Goal: Task Accomplishment & Management: Manage account settings

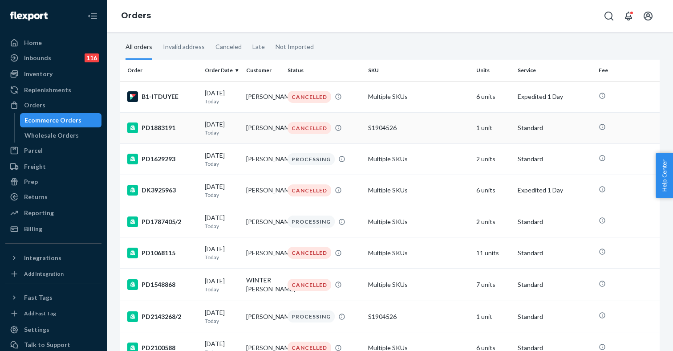
scroll to position [36, 0]
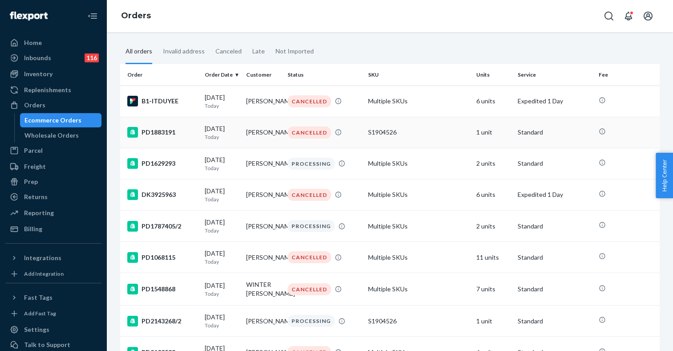
click at [376, 135] on div "S1904526" at bounding box center [418, 132] width 101 height 9
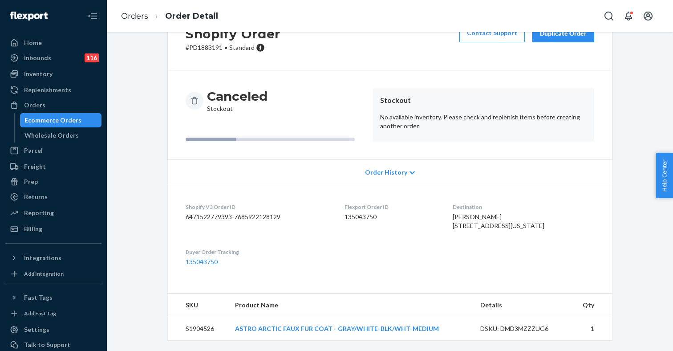
scroll to position [56, 0]
click at [316, 328] on link "ASTRO ARCTIC FAUX FUR COAT - GRAY/WHITE-BLK/WHT-MEDIUM" at bounding box center [337, 328] width 204 height 8
click at [136, 16] on link "Orders" at bounding box center [134, 16] width 27 height 10
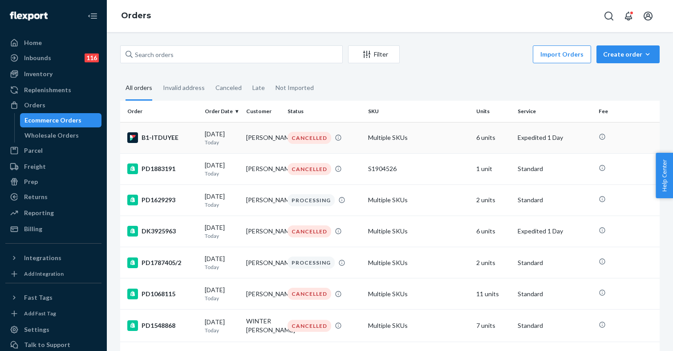
click at [165, 140] on div "B1-ITDUYEE" at bounding box center [162, 137] width 70 height 11
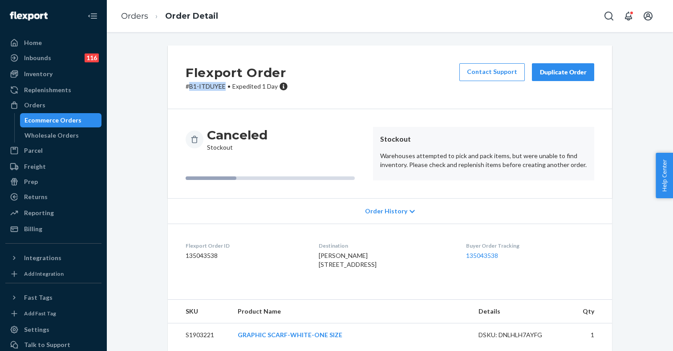
drag, startPoint x: 224, startPoint y: 88, endPoint x: 189, endPoint y: 87, distance: 35.6
click at [189, 87] on p "# B1-ITDUYEE • Expedited 1 Day" at bounding box center [236, 86] width 102 height 9
copy p "B1-ITDUYEE"
click at [57, 61] on div "Inbounds 116" at bounding box center [53, 58] width 94 height 12
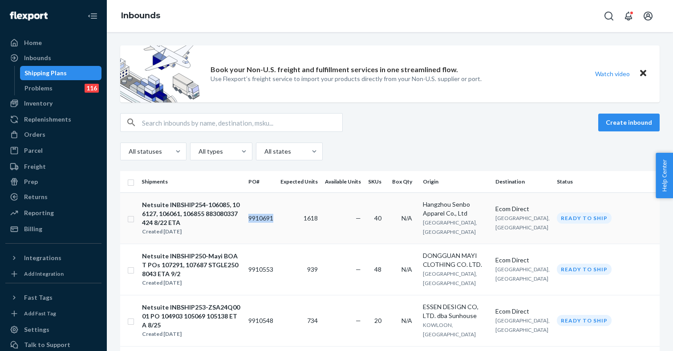
copy td "9910691"
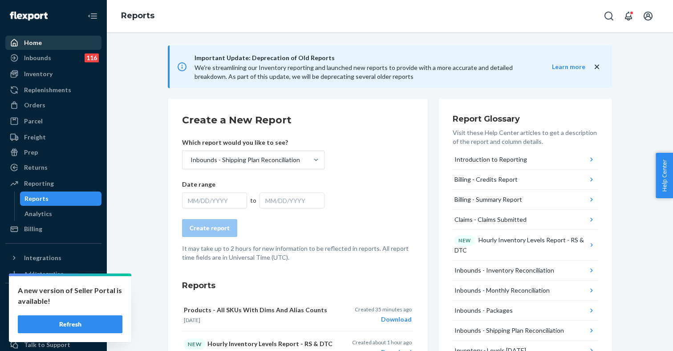
click at [48, 45] on div "Home" at bounding box center [53, 42] width 94 height 12
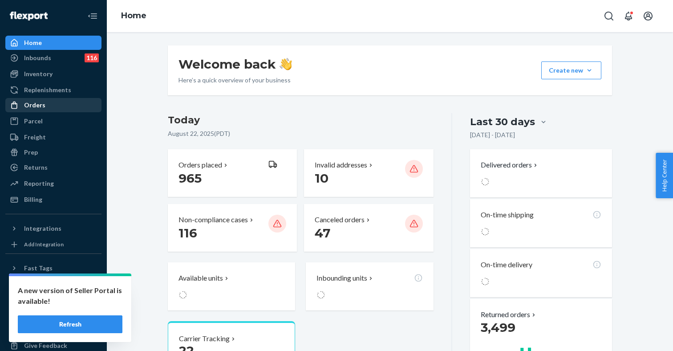
click at [52, 105] on div "Orders" at bounding box center [53, 105] width 94 height 12
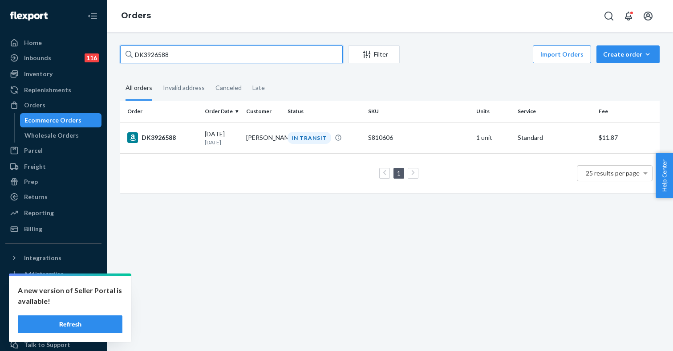
drag, startPoint x: 192, startPoint y: 51, endPoint x: 125, endPoint y: 54, distance: 66.8
click at [125, 53] on input "DK3926588" at bounding box center [231, 54] width 222 height 18
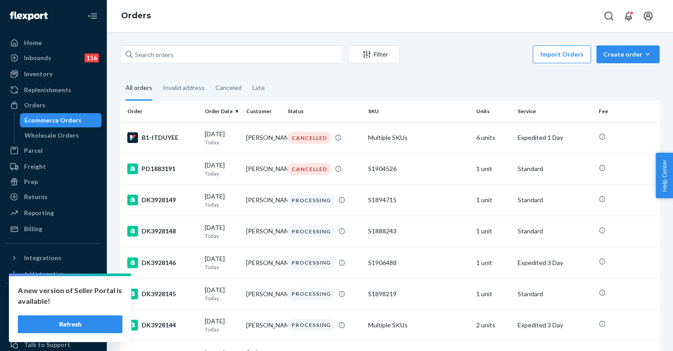
click at [333, 86] on fieldset "All orders Invalid address Canceled Late" at bounding box center [389, 88] width 539 height 24
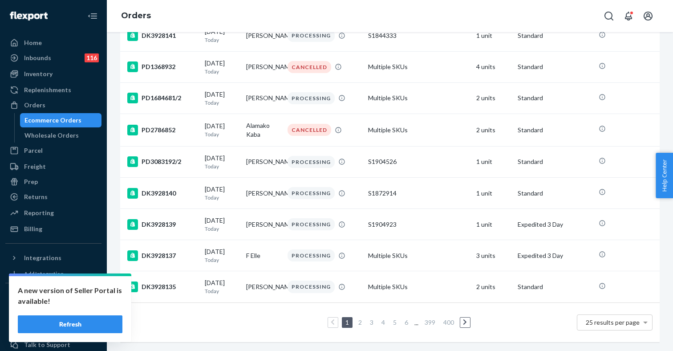
scroll to position [635, 0]
click at [361, 320] on link "2" at bounding box center [359, 322] width 7 height 8
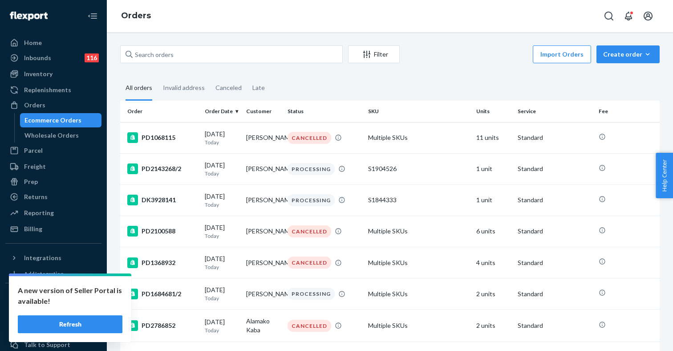
click at [79, 326] on button "Refresh" at bounding box center [70, 324] width 105 height 18
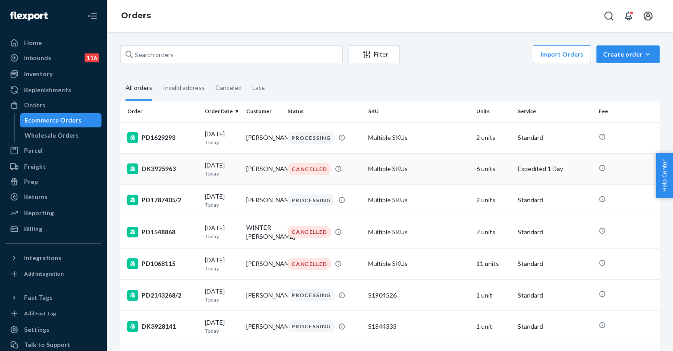
click at [223, 167] on div "[DATE] [DATE]" at bounding box center [222, 169] width 34 height 16
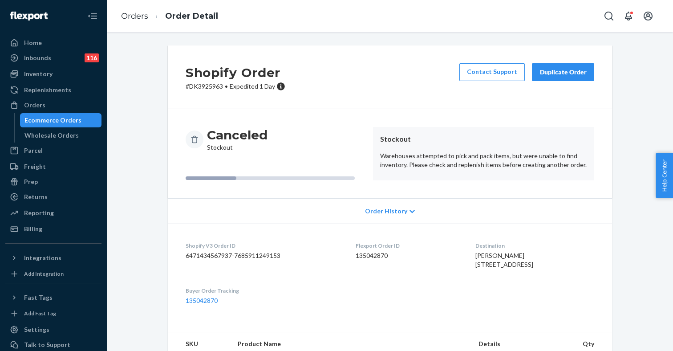
click at [207, 87] on p "# DK3925963 • Expedited 1 Day" at bounding box center [235, 86] width 100 height 9
copy p "DK3925963"
click at [52, 117] on div "Ecommerce Orders" at bounding box center [52, 120] width 57 height 9
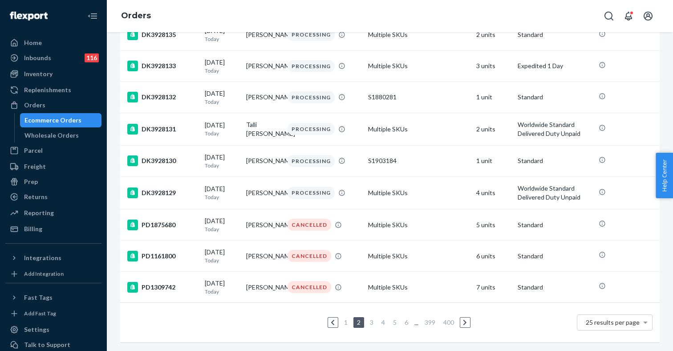
scroll to position [633, 0]
click at [347, 321] on link "1" at bounding box center [345, 322] width 7 height 8
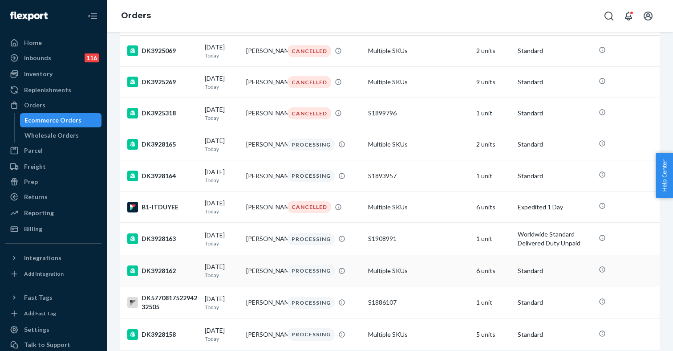
scroll to position [82, 0]
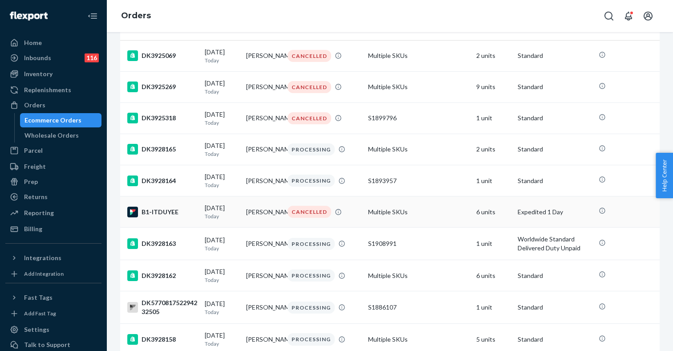
click at [258, 218] on td "[PERSON_NAME]" at bounding box center [262, 211] width 41 height 31
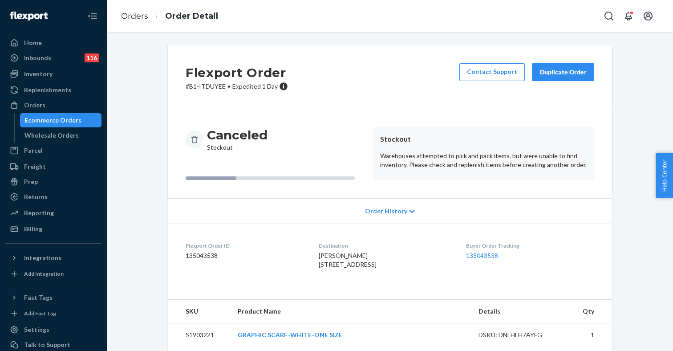
click at [562, 75] on div "Duplicate Order" at bounding box center [562, 72] width 47 height 9
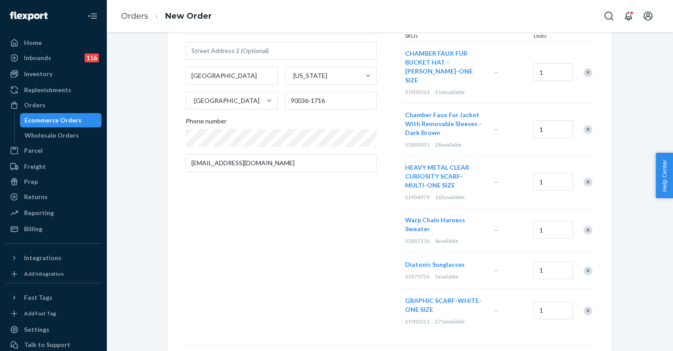
scroll to position [148, 0]
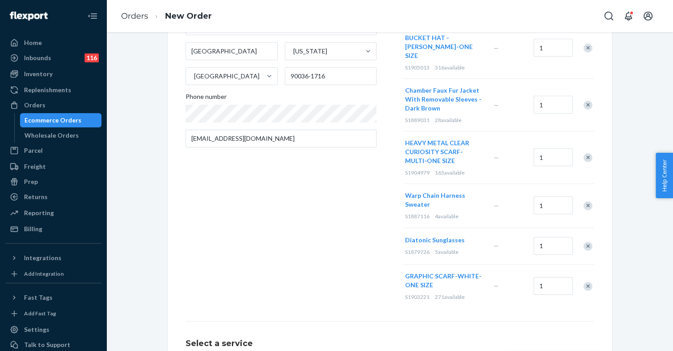
click at [588, 201] on div "Remove Item" at bounding box center [587, 205] width 9 height 9
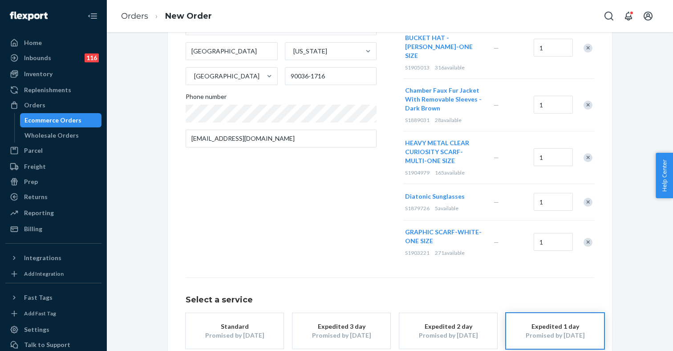
click at [587, 197] on div "Remove Item" at bounding box center [587, 201] width 9 height 9
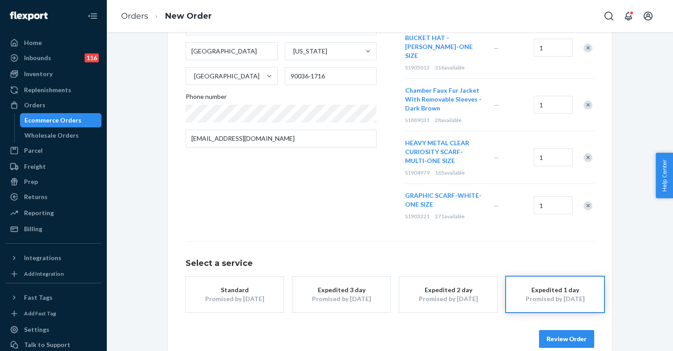
click at [588, 201] on div "Remove Item" at bounding box center [587, 205] width 9 height 9
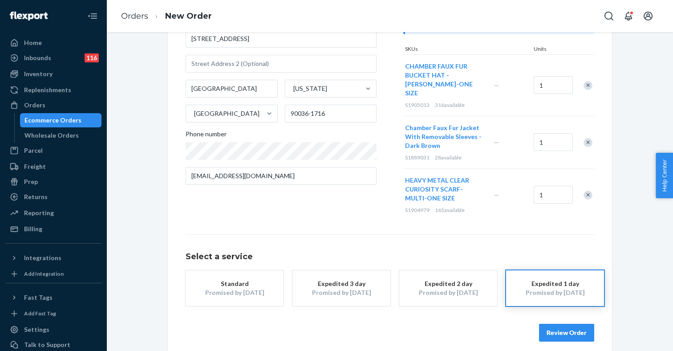
scroll to position [109, 0]
click at [571, 325] on button "Review Order" at bounding box center [566, 334] width 55 height 18
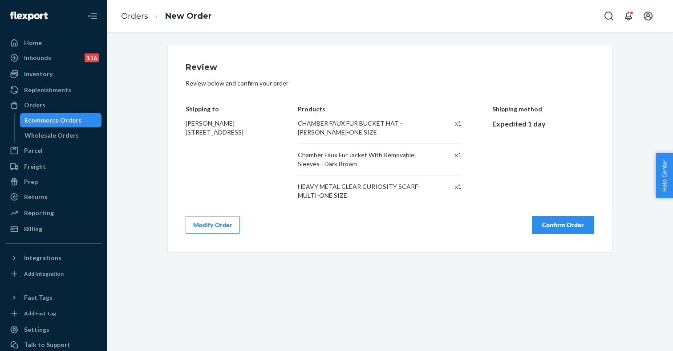
click at [567, 225] on button "Confirm Order" at bounding box center [563, 225] width 62 height 18
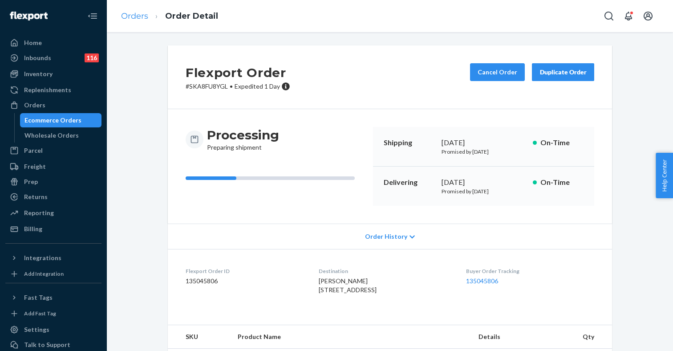
click at [142, 16] on link "Orders" at bounding box center [134, 16] width 27 height 10
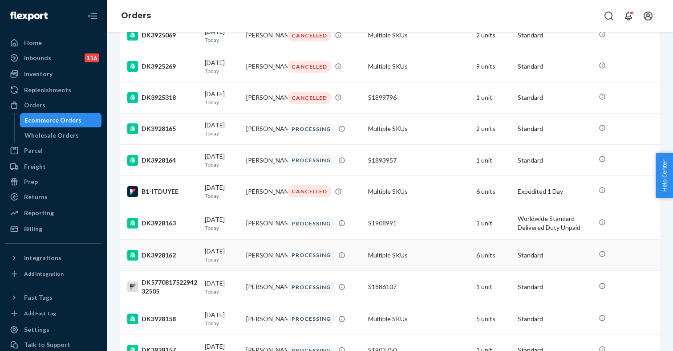
scroll to position [70, 0]
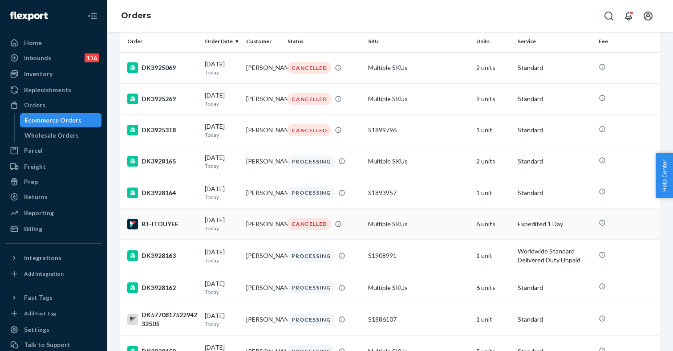
click at [256, 230] on td "[PERSON_NAME]" at bounding box center [262, 223] width 41 height 31
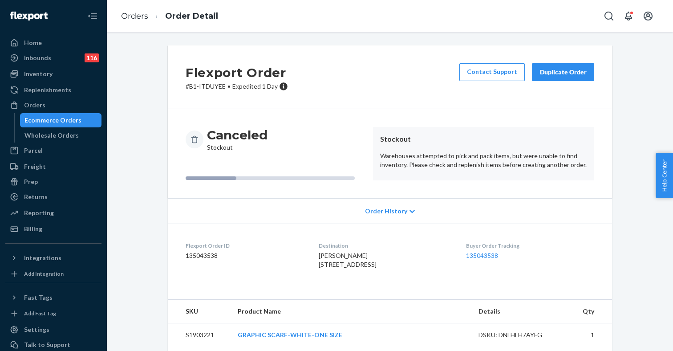
click at [567, 71] on div "Duplicate Order" at bounding box center [562, 72] width 47 height 9
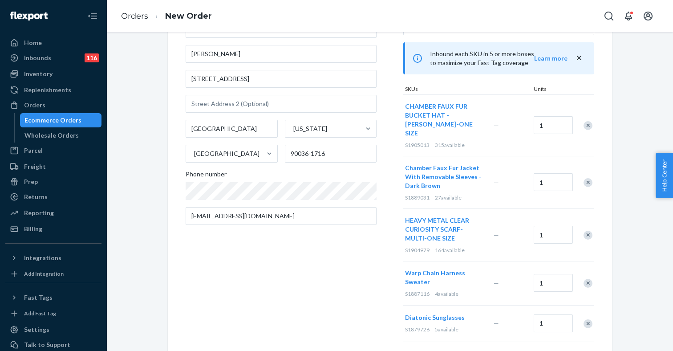
scroll to position [117, 0]
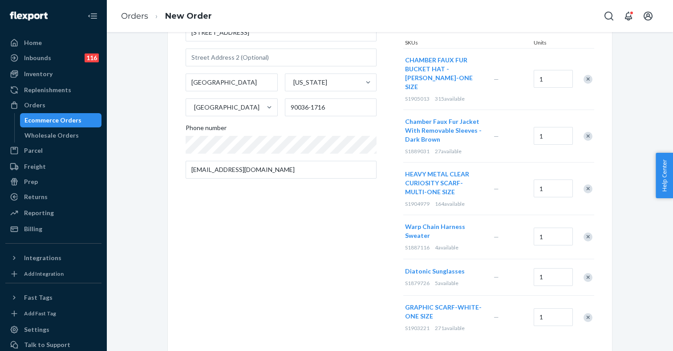
click at [585, 76] on div "Remove Item" at bounding box center [587, 79] width 9 height 9
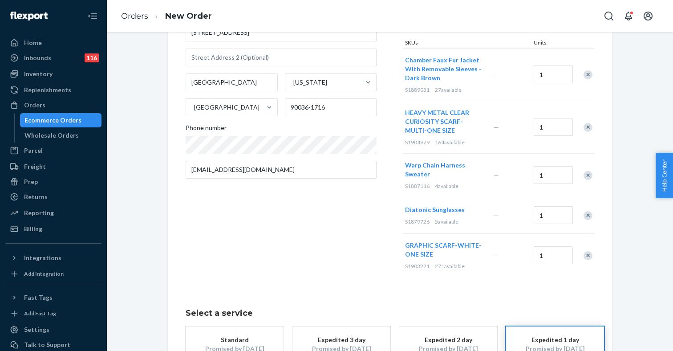
click at [586, 76] on div "Remove Item" at bounding box center [587, 74] width 9 height 9
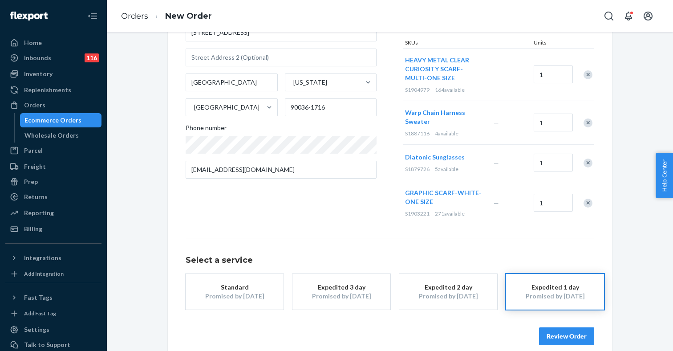
click at [586, 76] on div "Remove Item" at bounding box center [587, 74] width 9 height 9
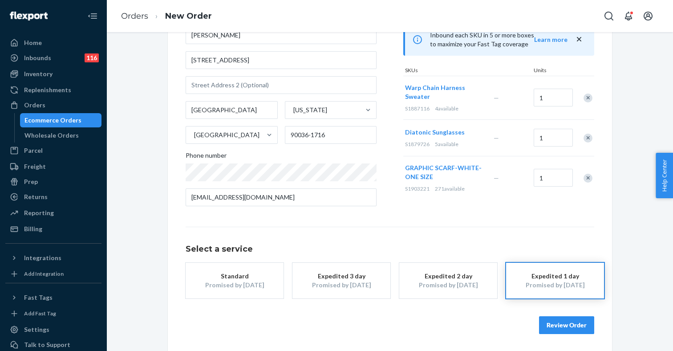
scroll to position [0, 0]
click at [562, 326] on button "Review Order" at bounding box center [566, 325] width 55 height 18
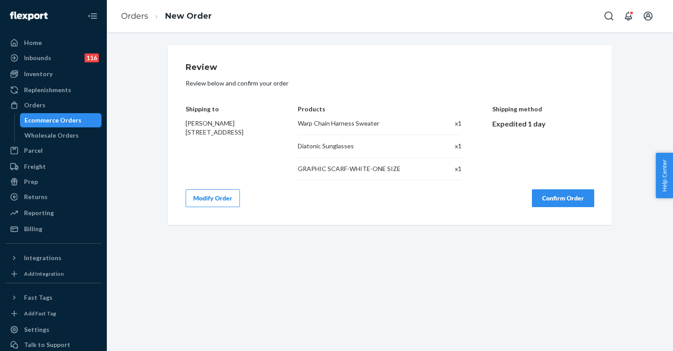
click at [568, 200] on button "Confirm Order" at bounding box center [563, 198] width 62 height 18
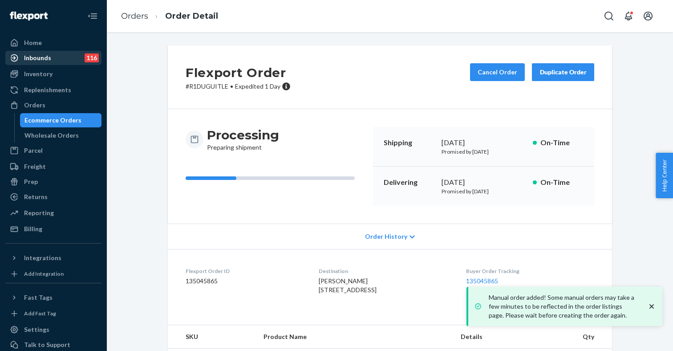
click at [55, 61] on div "Inbounds 116" at bounding box center [53, 58] width 94 height 12
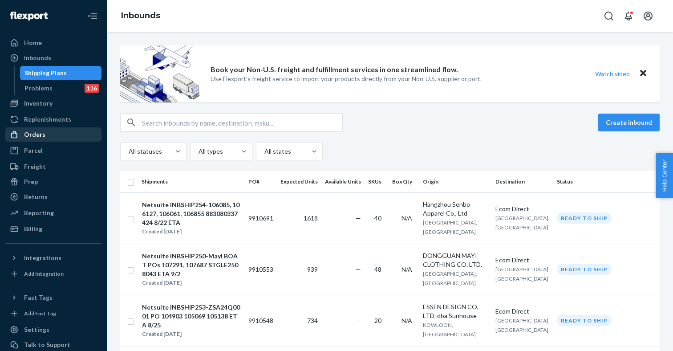
click at [38, 131] on div "Orders" at bounding box center [34, 134] width 21 height 9
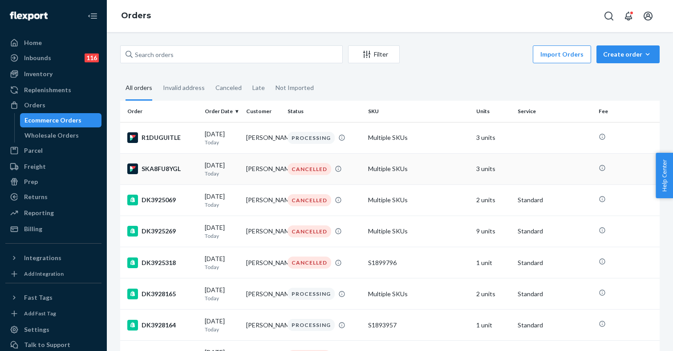
click at [254, 173] on td "[PERSON_NAME]" at bounding box center [262, 168] width 41 height 31
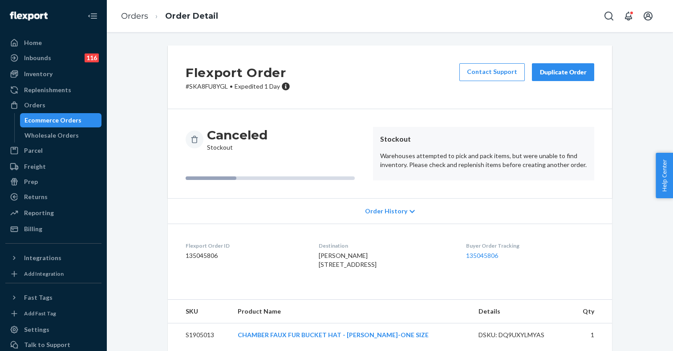
click at [552, 73] on div "Duplicate Order" at bounding box center [562, 72] width 47 height 9
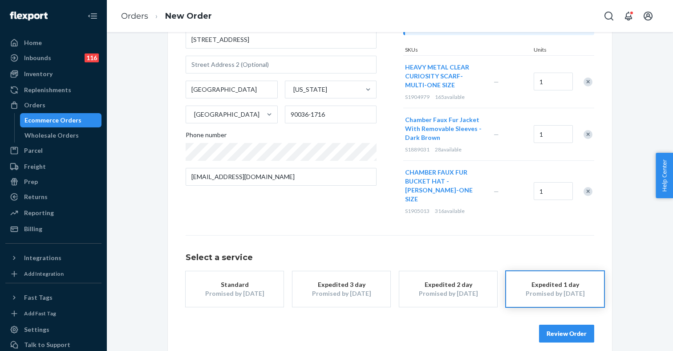
scroll to position [109, 0]
click at [588, 187] on div "Remove Item" at bounding box center [587, 191] width 9 height 9
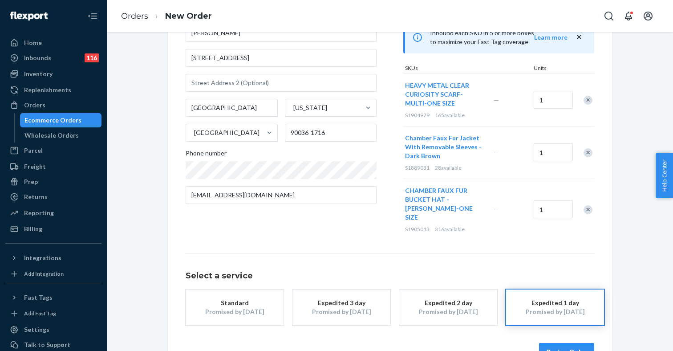
scroll to position [89, 0]
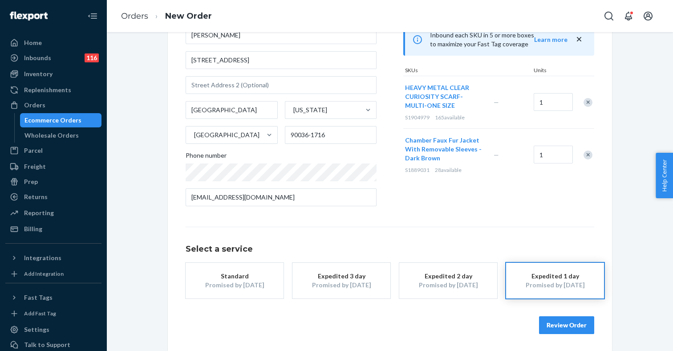
click at [558, 326] on button "Review Order" at bounding box center [566, 325] width 55 height 18
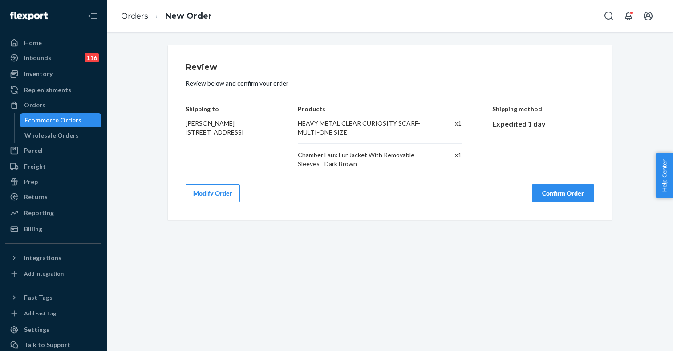
click at [555, 197] on button "Confirm Order" at bounding box center [563, 193] width 62 height 18
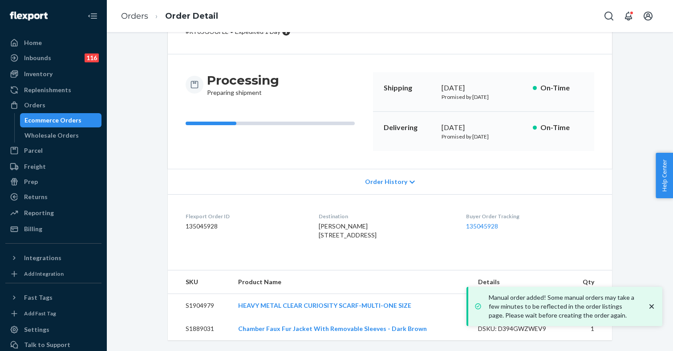
scroll to position [81, 0]
click at [59, 121] on div "Ecommerce Orders" at bounding box center [52, 120] width 57 height 9
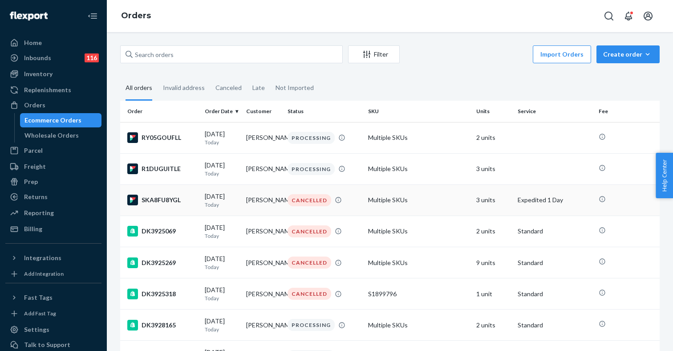
click at [227, 208] on p "Today" at bounding box center [222, 205] width 34 height 8
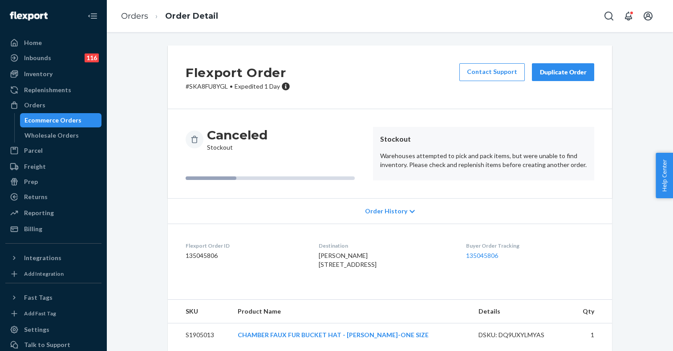
click at [564, 73] on div "Duplicate Order" at bounding box center [562, 72] width 47 height 9
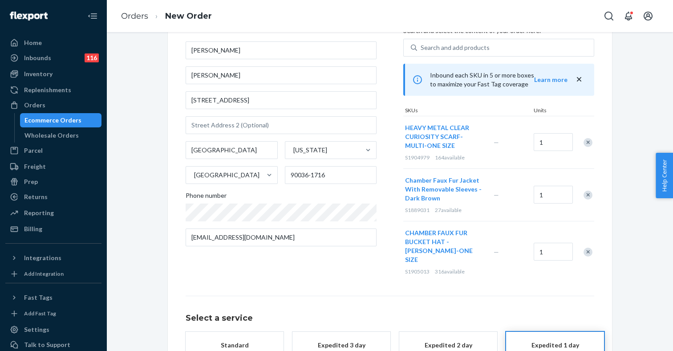
scroll to position [69, 0]
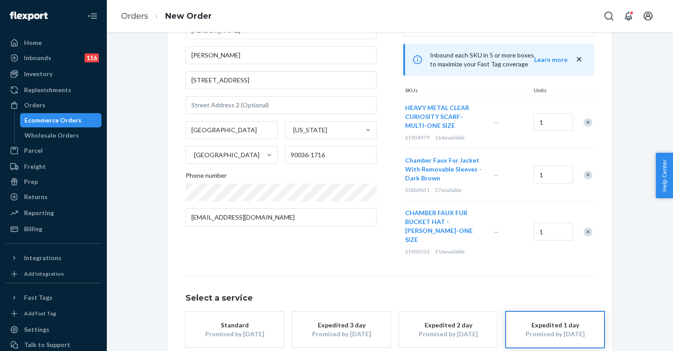
click at [587, 120] on div "Remove Item" at bounding box center [587, 122] width 9 height 9
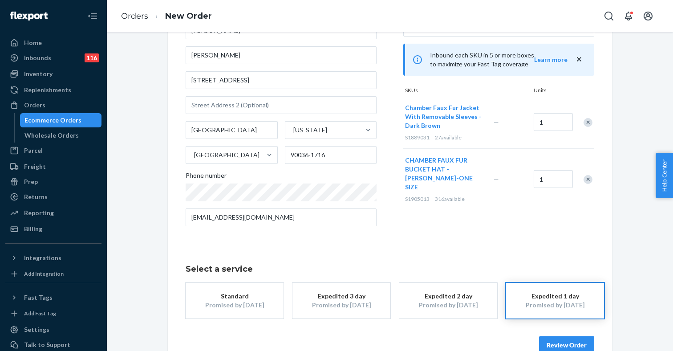
click at [587, 120] on div "Remove Item" at bounding box center [587, 122] width 9 height 9
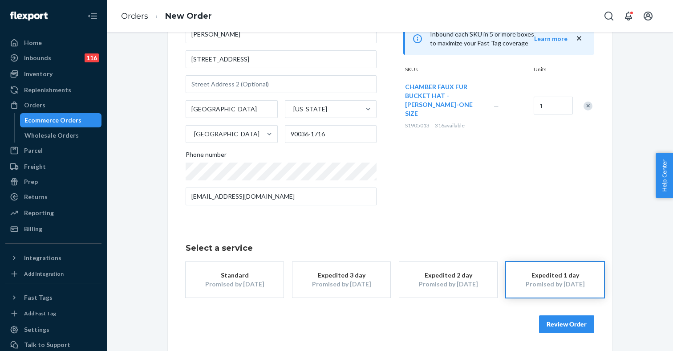
scroll to position [89, 0]
click at [564, 326] on button "Review Order" at bounding box center [566, 325] width 55 height 18
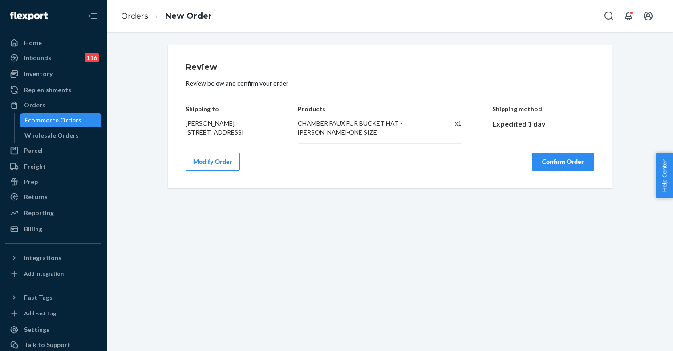
click at [554, 170] on button "Confirm Order" at bounding box center [563, 162] width 62 height 18
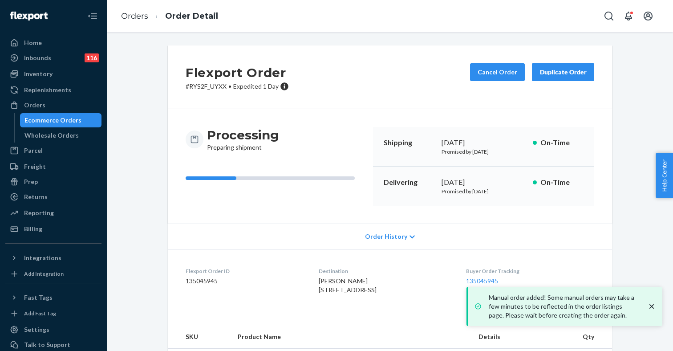
click at [65, 120] on div "Ecommerce Orders" at bounding box center [52, 120] width 57 height 9
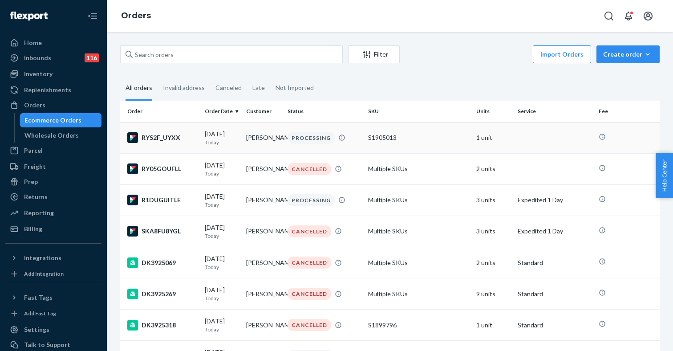
click at [365, 137] on td "S1905013" at bounding box center [418, 137] width 108 height 31
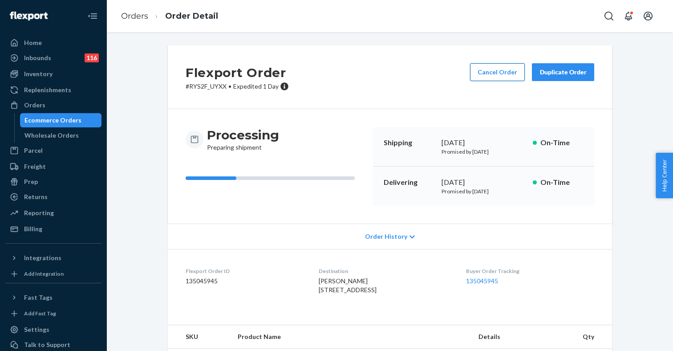
click at [500, 72] on button "Cancel Order" at bounding box center [497, 72] width 55 height 18
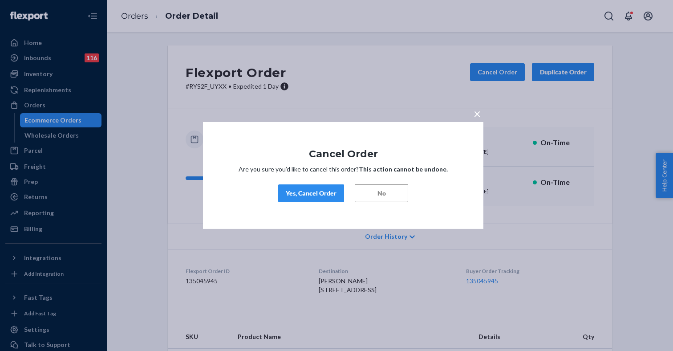
click at [318, 193] on div "Yes, Cancel Order" at bounding box center [311, 193] width 51 height 9
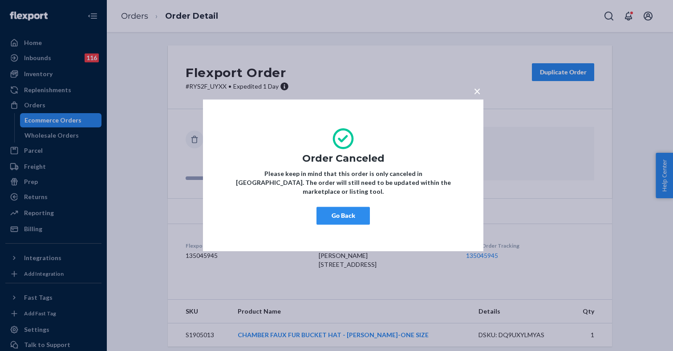
click at [346, 210] on button "Go Back" at bounding box center [342, 216] width 53 height 18
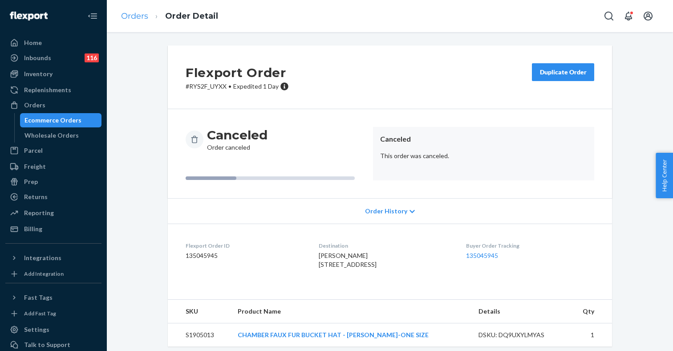
click at [135, 16] on link "Orders" at bounding box center [134, 16] width 27 height 10
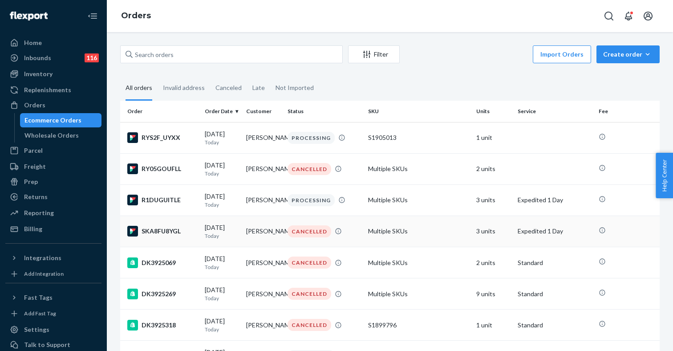
click at [416, 235] on td "Multiple SKUs" at bounding box center [418, 230] width 108 height 31
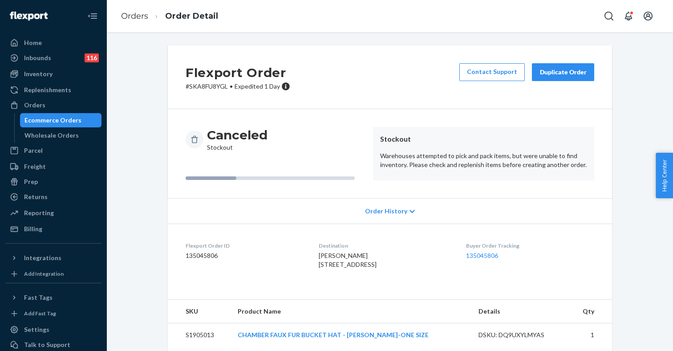
click at [551, 70] on div "Duplicate Order" at bounding box center [562, 72] width 47 height 9
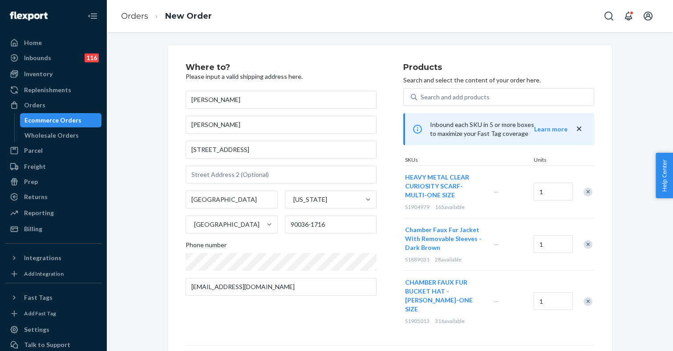
click at [588, 242] on div "Remove Item" at bounding box center [587, 244] width 9 height 9
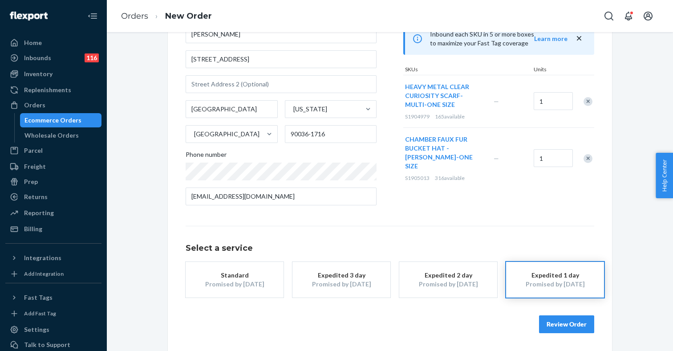
scroll to position [89, 0]
click at [557, 326] on button "Review Order" at bounding box center [566, 325] width 55 height 18
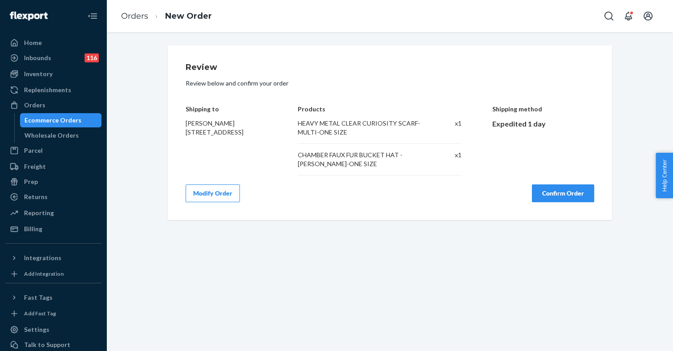
scroll to position [0, 0]
click at [550, 190] on button "Confirm Order" at bounding box center [563, 193] width 62 height 18
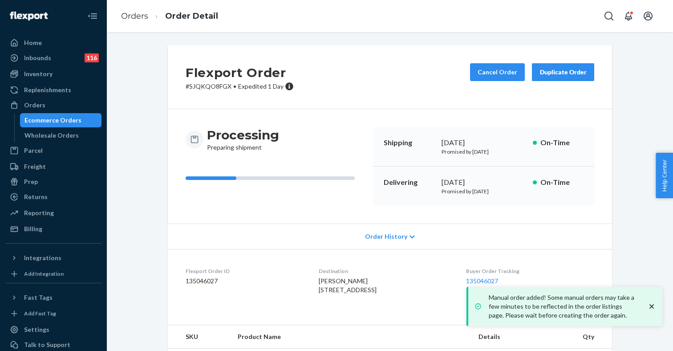
click at [62, 118] on div "Ecommerce Orders" at bounding box center [52, 120] width 57 height 9
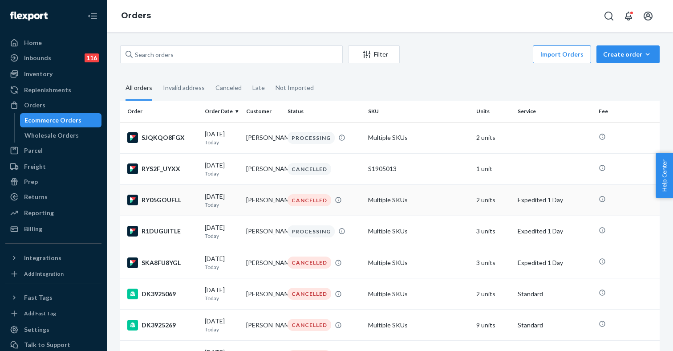
click at [398, 203] on td "Multiple SKUs" at bounding box center [418, 199] width 108 height 31
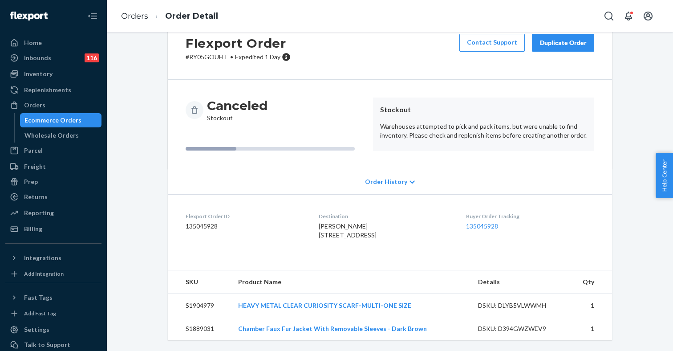
scroll to position [56, 0]
click at [136, 15] on link "Orders" at bounding box center [134, 16] width 27 height 10
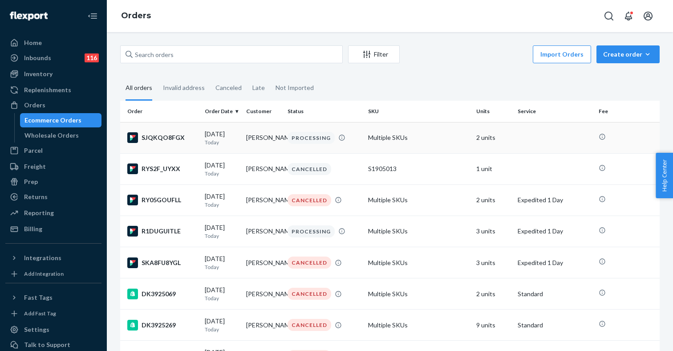
click at [456, 134] on td "Multiple SKUs" at bounding box center [418, 137] width 108 height 31
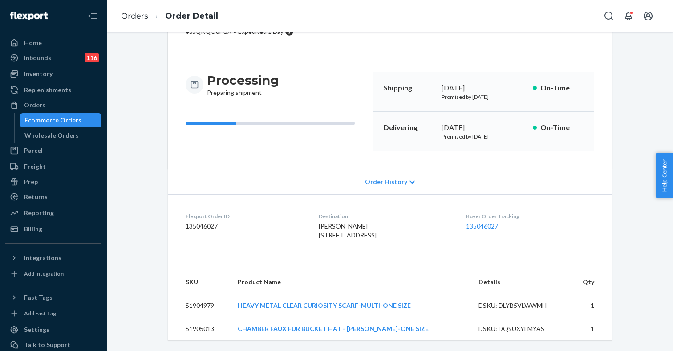
scroll to position [81, 0]
click at [142, 18] on link "Orders" at bounding box center [134, 16] width 27 height 10
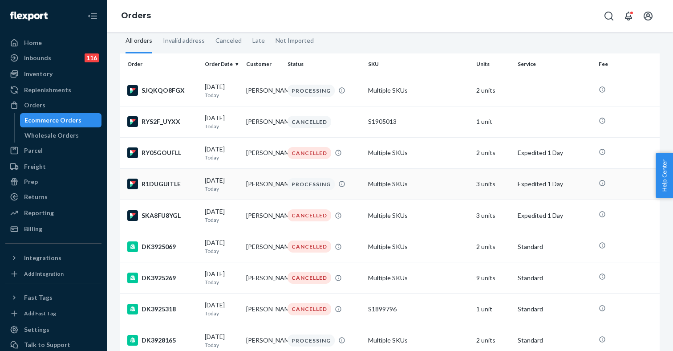
scroll to position [52, 0]
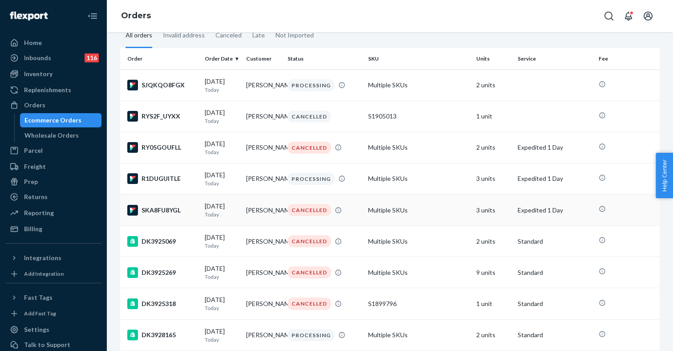
click at [467, 212] on td "Multiple SKUs" at bounding box center [418, 209] width 108 height 31
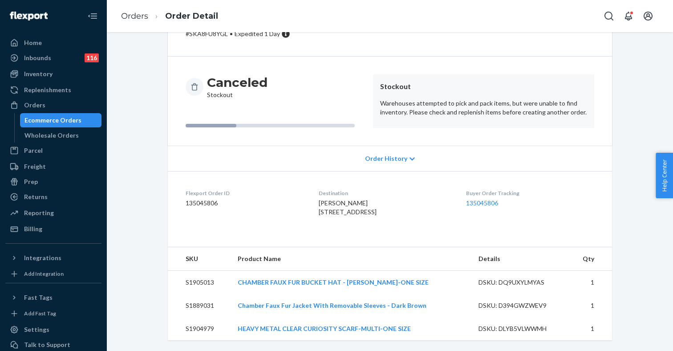
scroll to position [79, 0]
click at [138, 15] on link "Orders" at bounding box center [134, 16] width 27 height 10
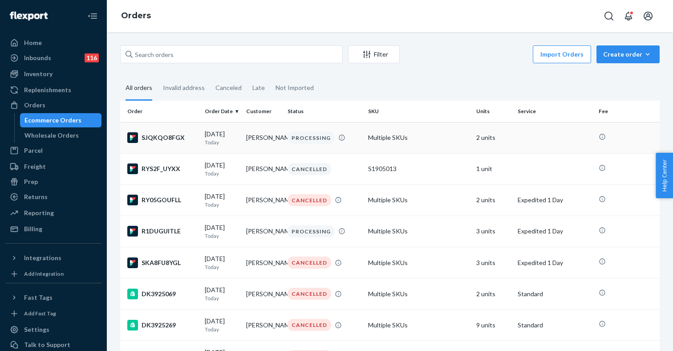
click at [395, 140] on td "Multiple SKUs" at bounding box center [418, 137] width 108 height 31
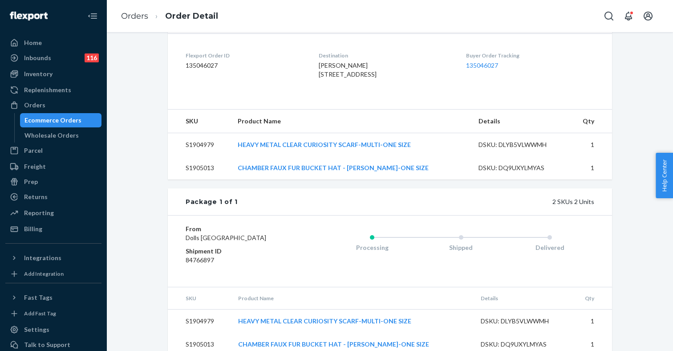
scroll to position [218, 0]
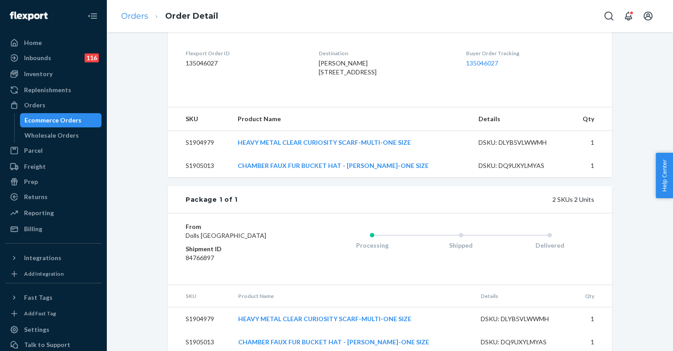
click at [133, 19] on link "Orders" at bounding box center [134, 16] width 27 height 10
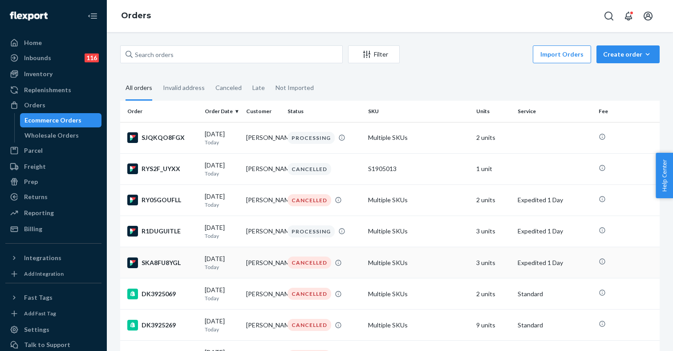
click at [405, 267] on td "Multiple SKUs" at bounding box center [418, 262] width 108 height 31
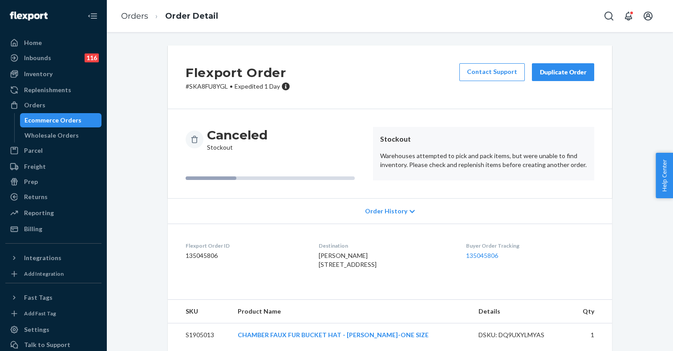
click at [553, 74] on div "Duplicate Order" at bounding box center [562, 72] width 47 height 9
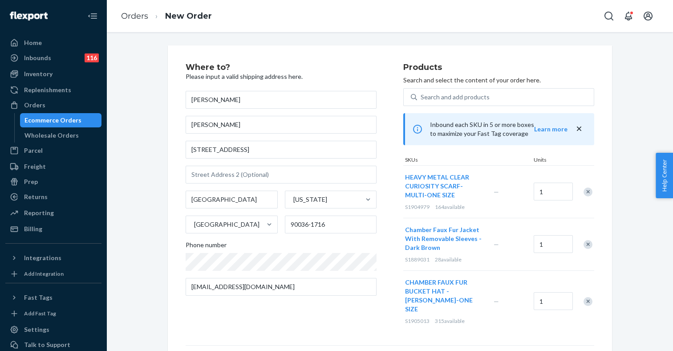
click at [585, 191] on div "Remove Item" at bounding box center [587, 191] width 9 height 9
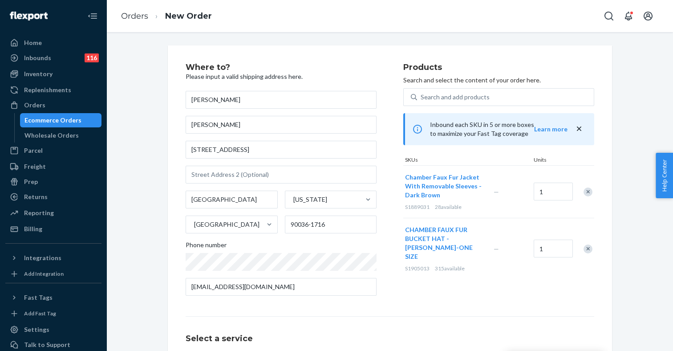
click at [585, 246] on div "Remove Item" at bounding box center [587, 248] width 9 height 9
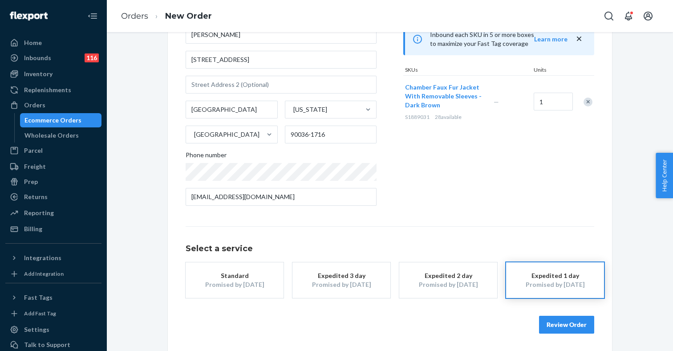
scroll to position [89, 0]
click at [566, 321] on button "Review Order" at bounding box center [566, 325] width 55 height 18
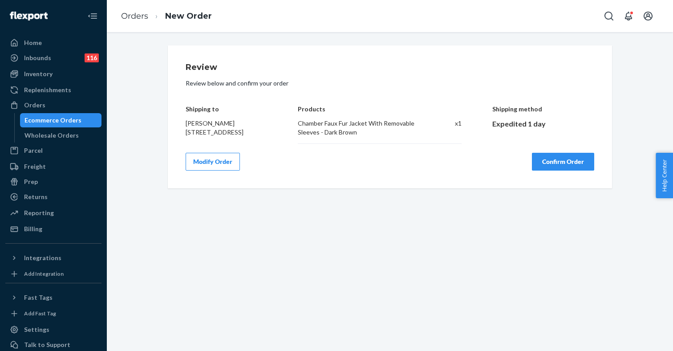
scroll to position [0, 0]
click at [556, 170] on button "Confirm Order" at bounding box center [563, 162] width 62 height 18
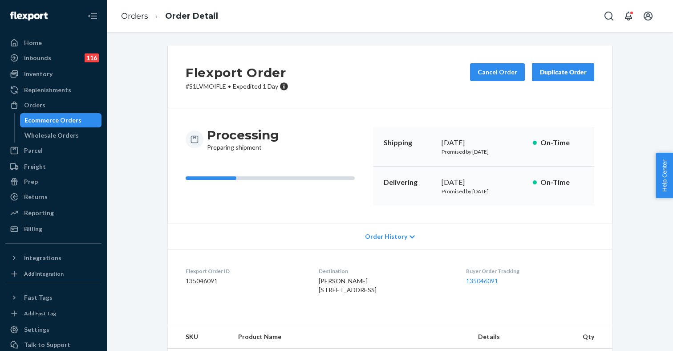
click at [57, 121] on div "Ecommerce Orders" at bounding box center [52, 120] width 57 height 9
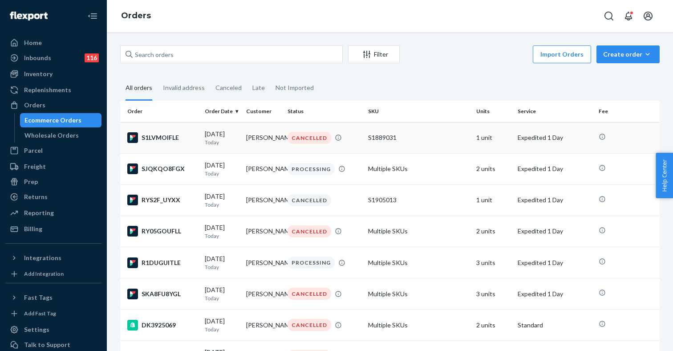
click at [201, 139] on td "S1LVMOIFLE" at bounding box center [160, 137] width 81 height 31
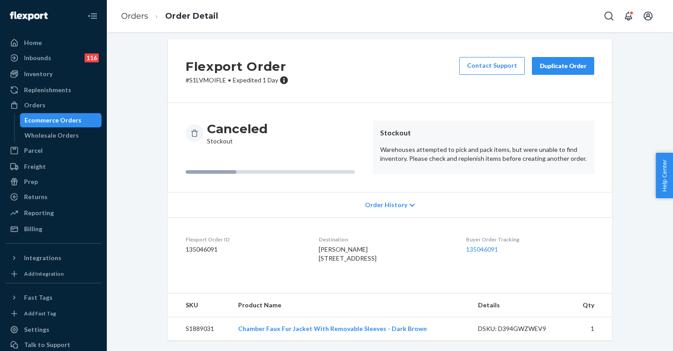
scroll to position [33, 0]
click at [326, 329] on link "Chamber Faux Fur Jacket With Removable Sleeves - Dark Brown" at bounding box center [332, 328] width 189 height 8
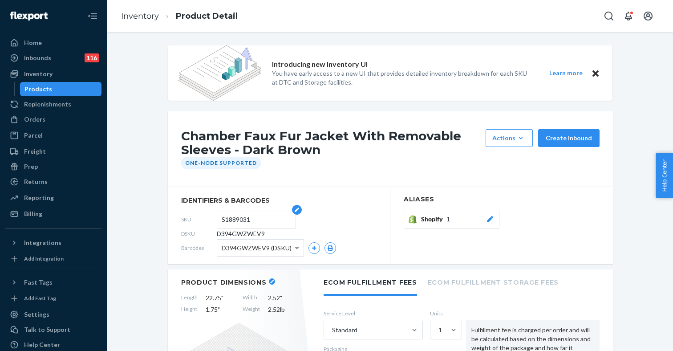
click at [243, 217] on input "S1889031" at bounding box center [256, 219] width 69 height 17
click at [322, 169] on div "Chamber Faux Fur Jacket With Removable Sleeves - Dark Brown Actions Add compone…" at bounding box center [390, 149] width 445 height 76
click at [40, 90] on div "Products" at bounding box center [38, 89] width 28 height 9
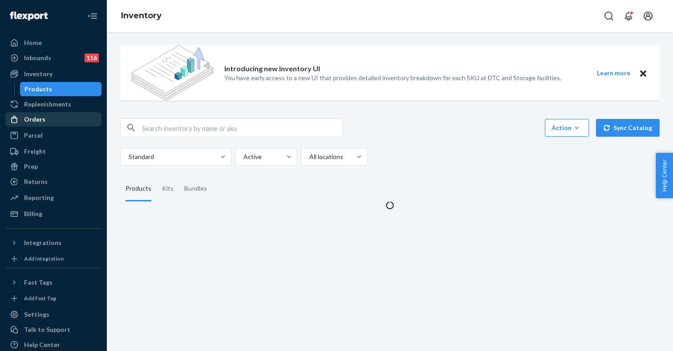
click at [38, 122] on div "Orders" at bounding box center [34, 119] width 21 height 9
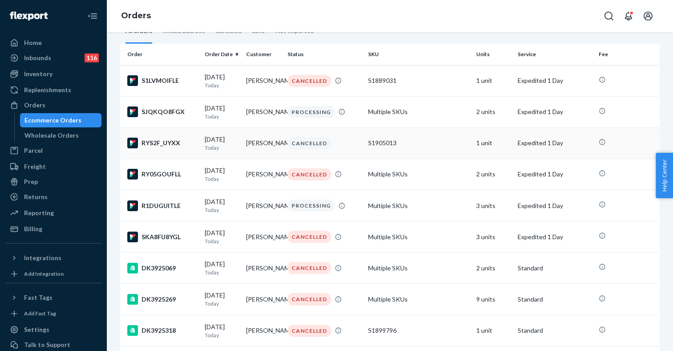
scroll to position [56, 0]
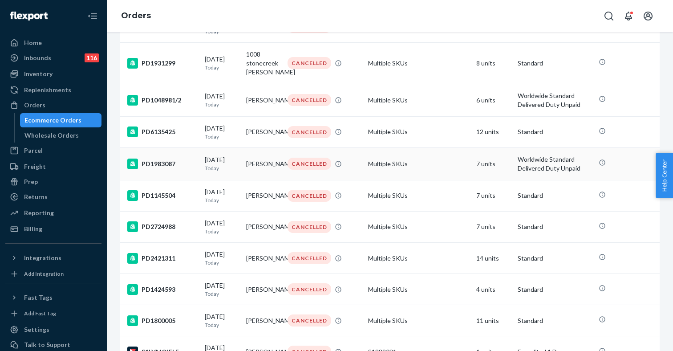
scroll to position [105, 0]
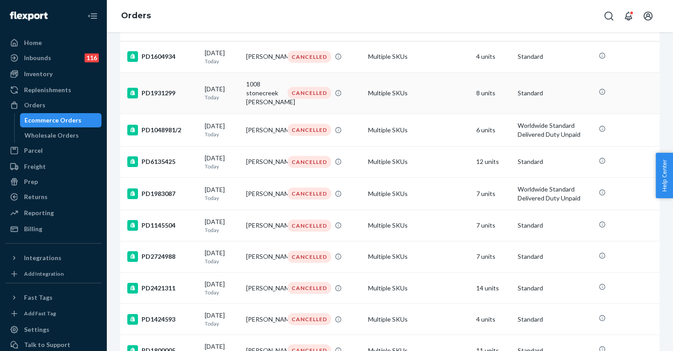
scroll to position [81, 0]
click at [49, 57] on div "Inbounds" at bounding box center [37, 57] width 27 height 9
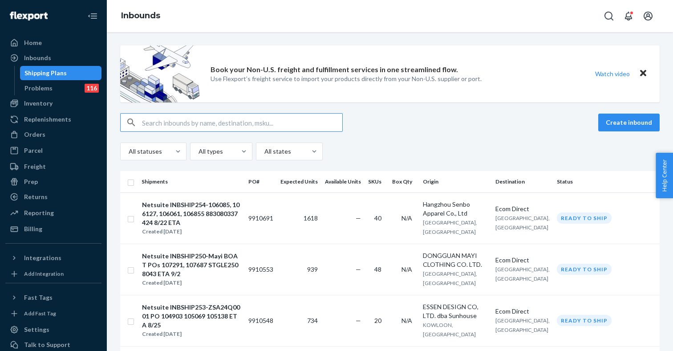
click at [211, 122] on input "text" at bounding box center [242, 122] width 200 height 18
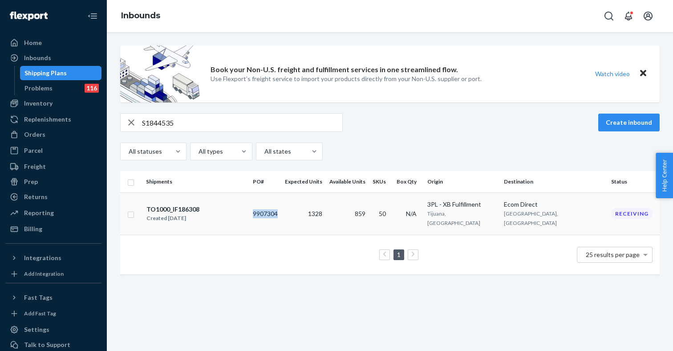
copy td "9907304"
click at [158, 123] on input "S1844535" at bounding box center [242, 122] width 200 height 18
paste input "#106962"
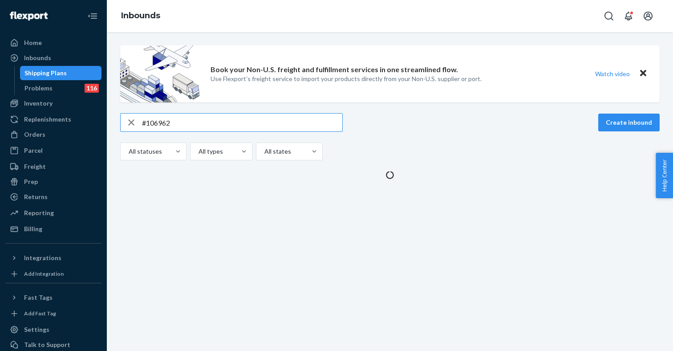
click at [147, 121] on input "#106962" at bounding box center [242, 122] width 200 height 18
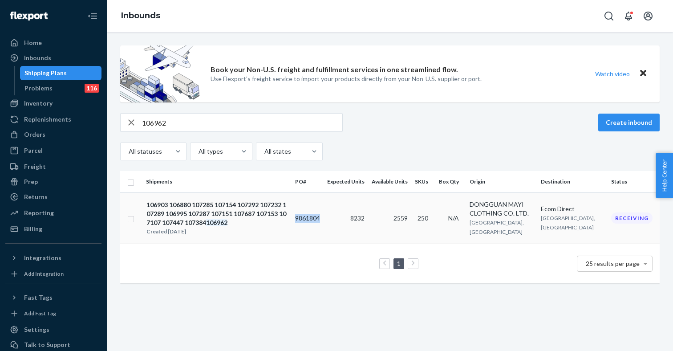
copy td "9861804"
click at [152, 121] on input "106962" at bounding box center [242, 122] width 200 height 18
paste input "S1892941"
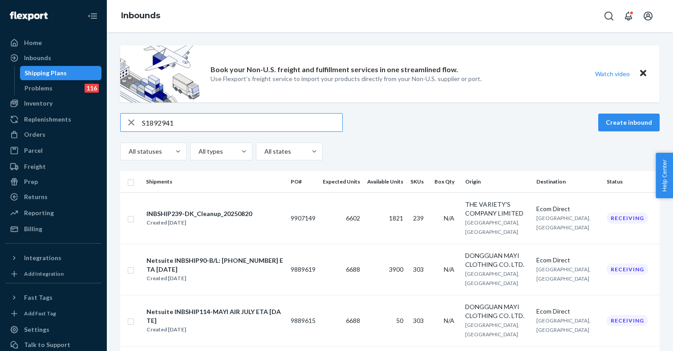
type input "S1892941"
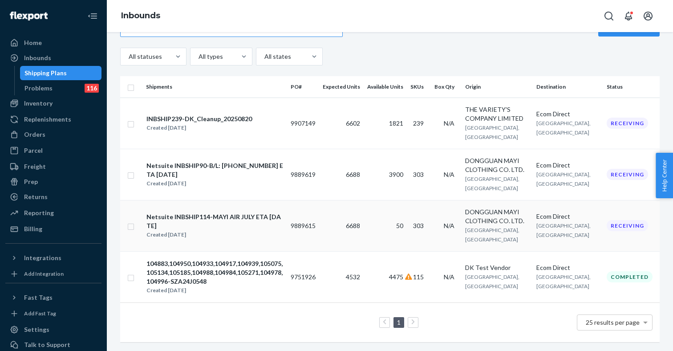
scroll to position [102, 0]
click at [249, 228] on div "Netsuite INBSHIP114-MAYI AIR JULY ETA [DATE]" at bounding box center [214, 221] width 137 height 18
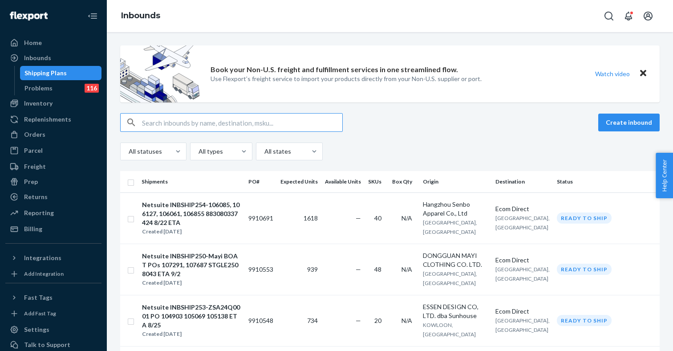
click at [199, 120] on input "text" at bounding box center [242, 122] width 200 height 18
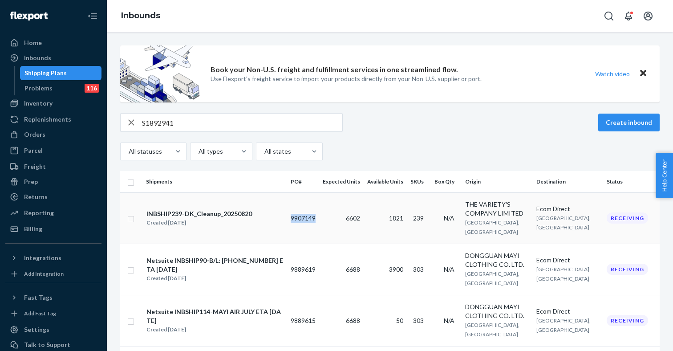
copy td "9907149"
click at [161, 124] on input "S1892941" at bounding box center [242, 122] width 200 height 18
paste input "s481622"
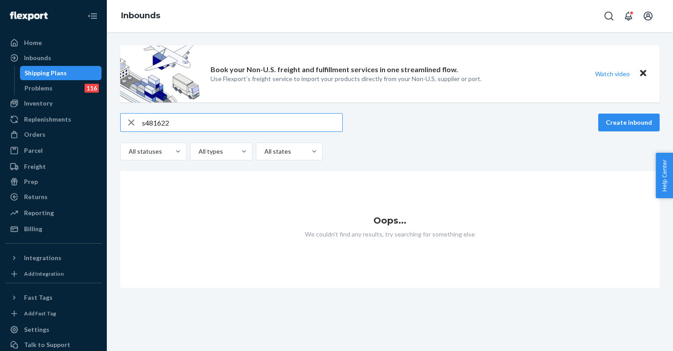
click at [146, 126] on input "s481622" at bounding box center [242, 122] width 200 height 18
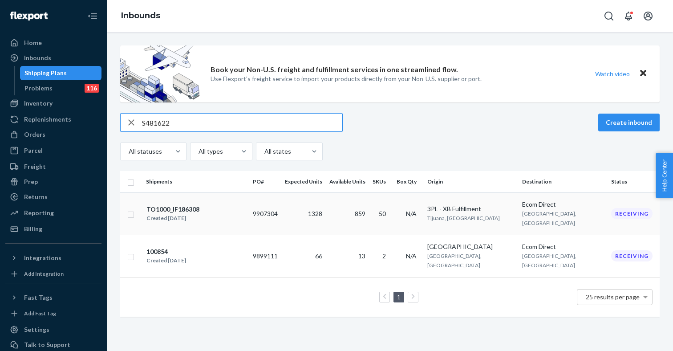
type input "S481622"
copy td "9907304"
